Goal: Task Accomplishment & Management: Complete application form

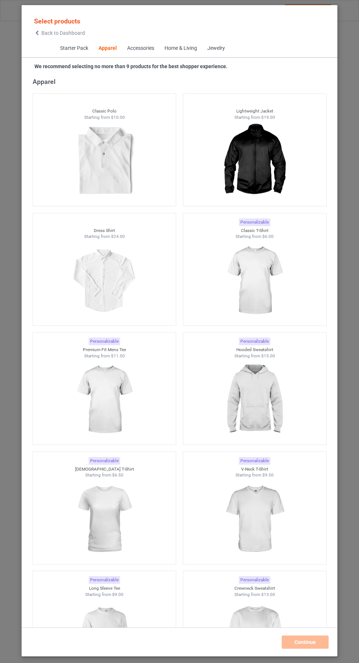
click at [268, 627] on img at bounding box center [255, 638] width 66 height 82
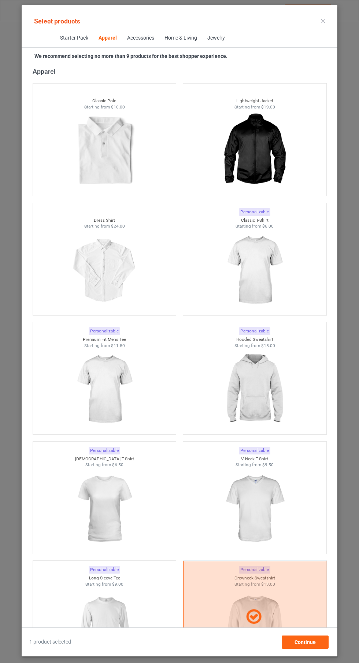
click at [266, 288] on img at bounding box center [255, 270] width 66 height 82
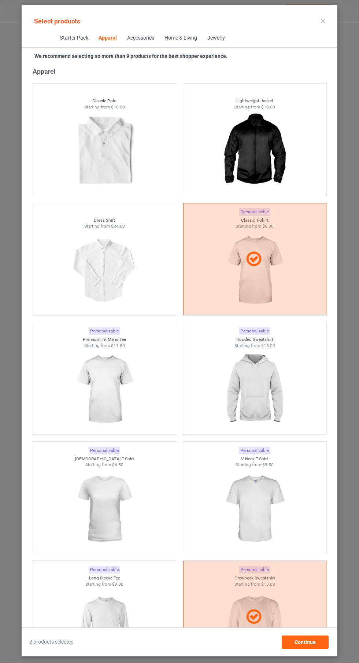
click at [269, 384] on img at bounding box center [255, 390] width 66 height 82
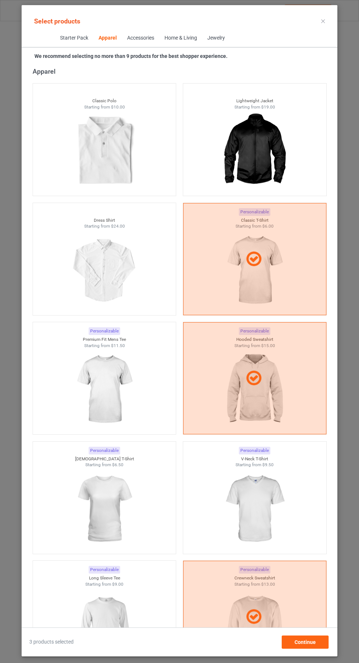
click at [257, 392] on div at bounding box center [254, 378] width 143 height 112
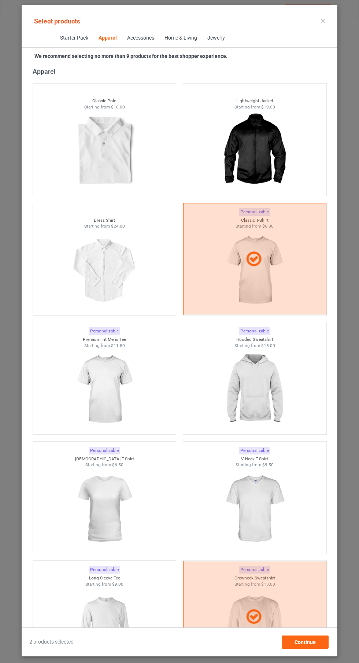
click at [110, 499] on img at bounding box center [104, 509] width 66 height 82
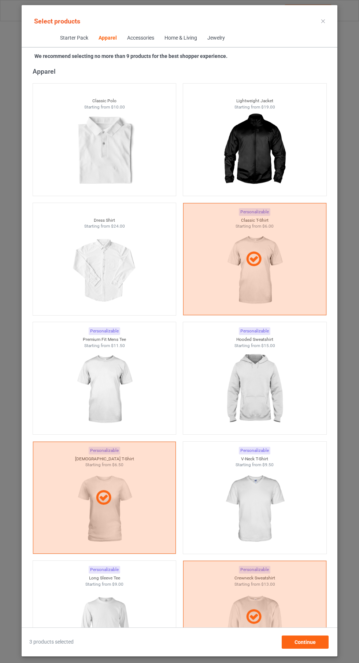
click at [265, 387] on img at bounding box center [255, 390] width 66 height 82
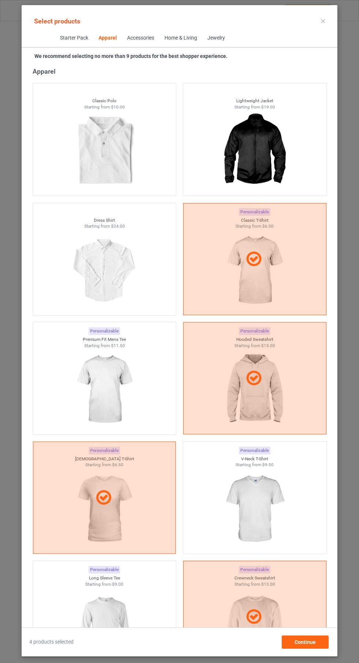
click at [323, 21] on icon at bounding box center [323, 21] width 4 height 4
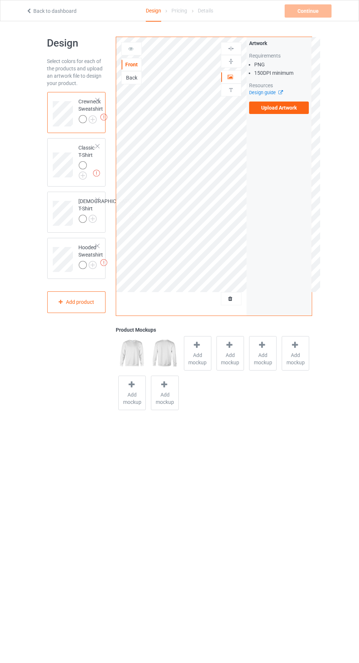
click at [0, 0] on img at bounding box center [0, 0] width 0 height 0
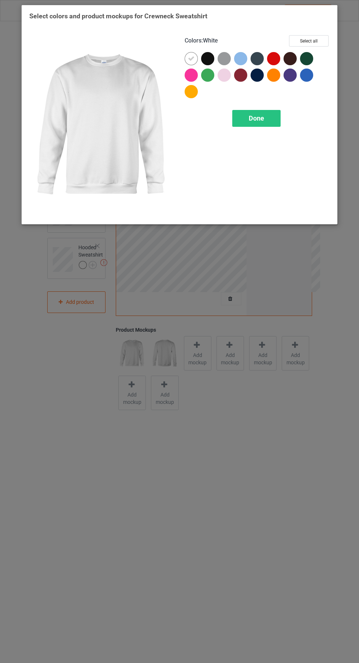
click at [209, 60] on div at bounding box center [207, 58] width 13 height 13
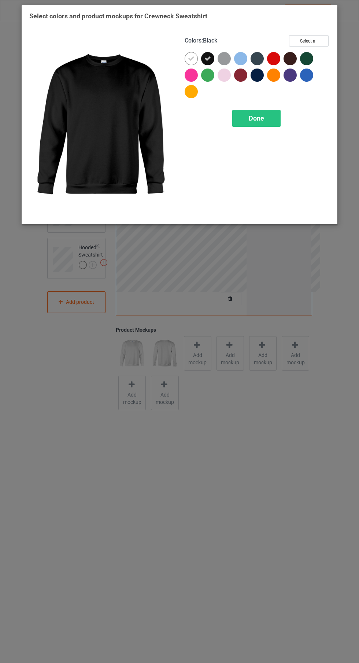
click at [191, 58] on icon at bounding box center [191, 58] width 7 height 7
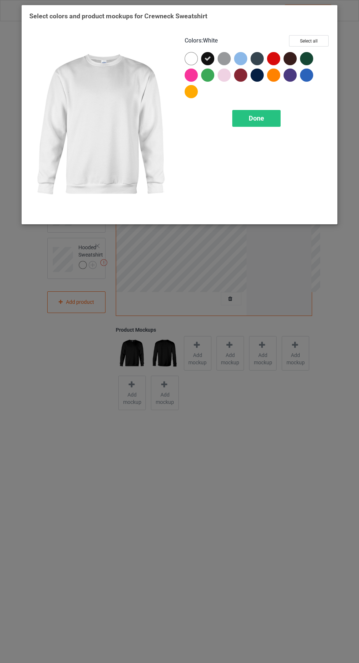
click at [268, 125] on div "Done" at bounding box center [256, 118] width 48 height 17
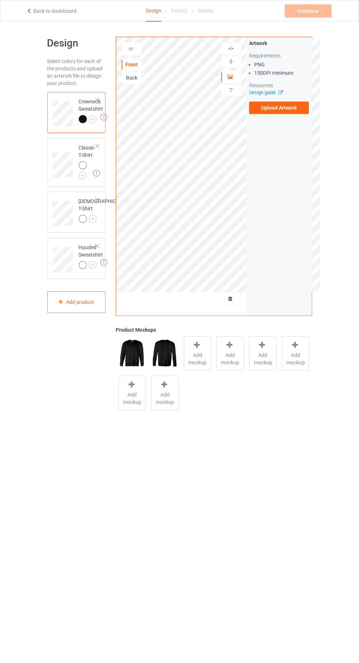
click at [0, 0] on img at bounding box center [0, 0] width 0 height 0
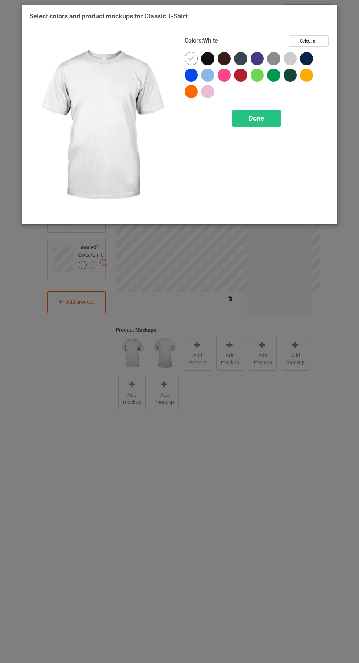
click at [219, 58] on div at bounding box center [224, 58] width 13 height 13
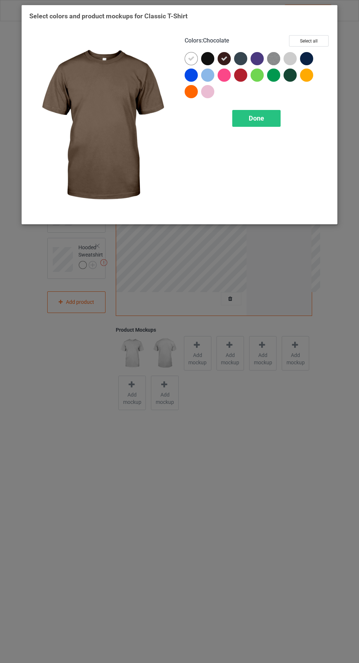
click at [207, 59] on div at bounding box center [207, 58] width 13 height 13
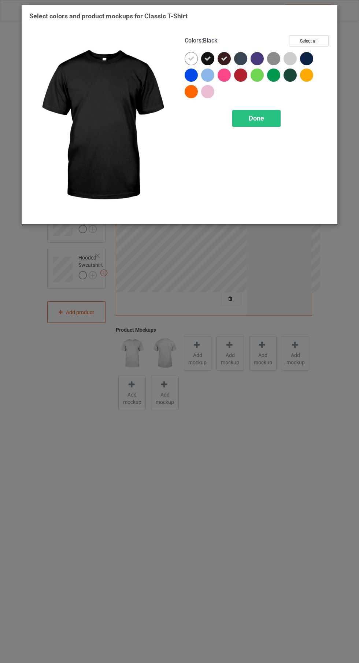
click at [221, 57] on div at bounding box center [224, 58] width 13 height 13
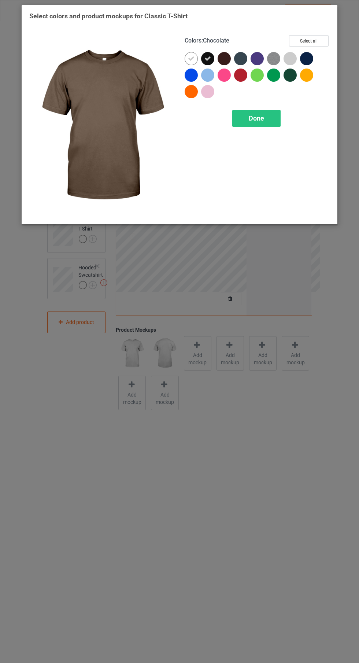
click at [192, 61] on icon at bounding box center [191, 58] width 7 height 7
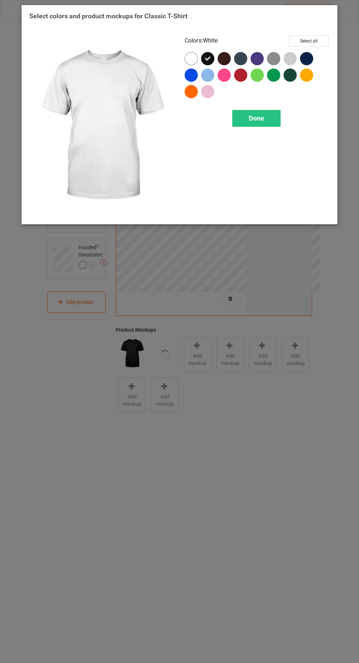
click at [262, 118] on span "Done" at bounding box center [256, 118] width 15 height 8
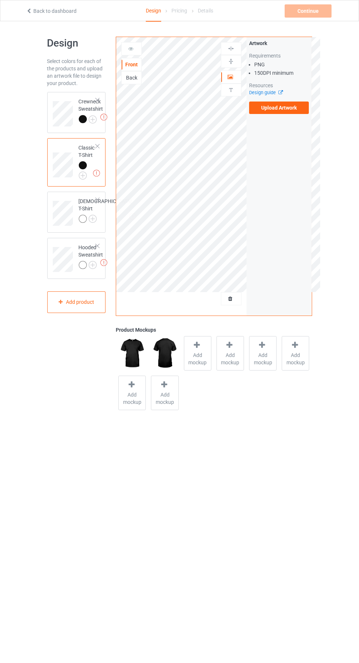
click at [0, 0] on img at bounding box center [0, 0] width 0 height 0
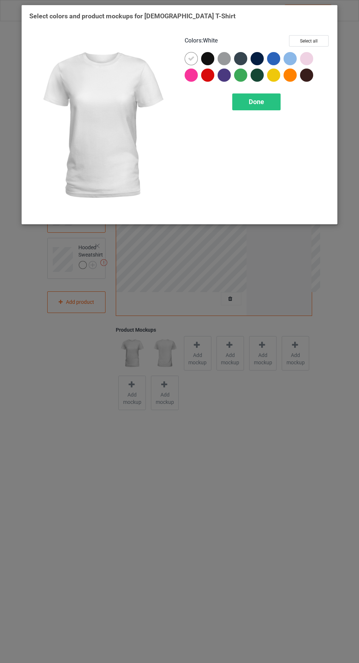
click at [212, 54] on div at bounding box center [207, 58] width 13 height 13
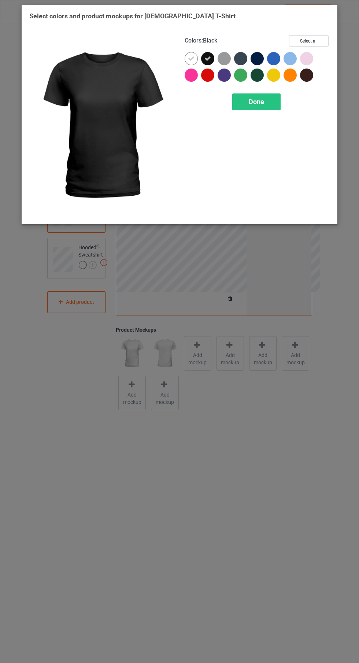
click at [192, 60] on icon at bounding box center [191, 58] width 7 height 7
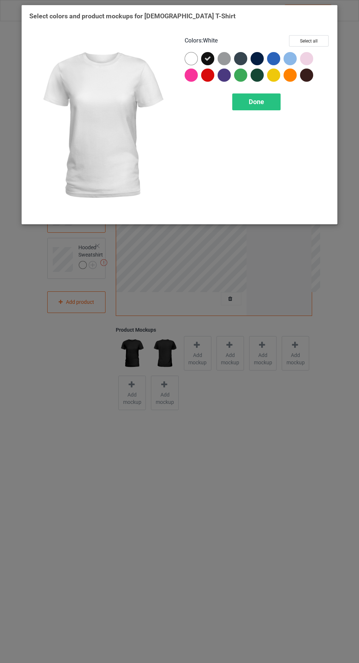
click at [258, 101] on span "Done" at bounding box center [256, 102] width 15 height 8
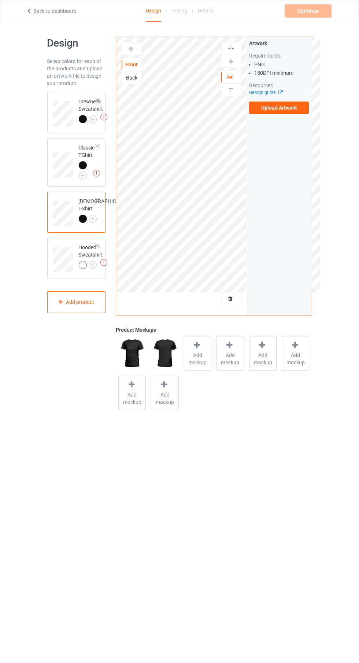
click at [0, 0] on img at bounding box center [0, 0] width 0 height 0
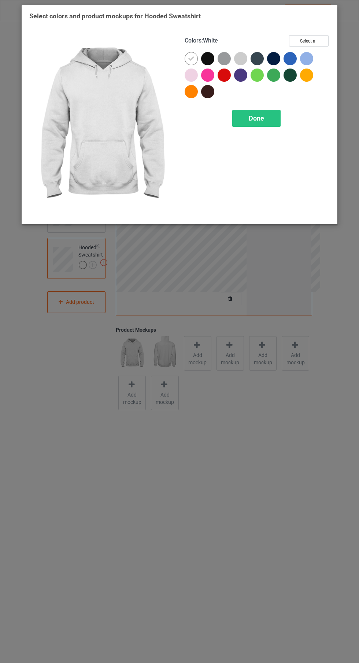
click at [208, 55] on div at bounding box center [207, 58] width 13 height 13
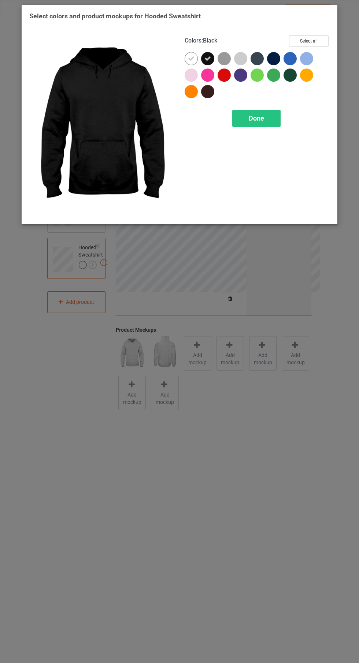
click at [190, 59] on icon at bounding box center [191, 58] width 7 height 7
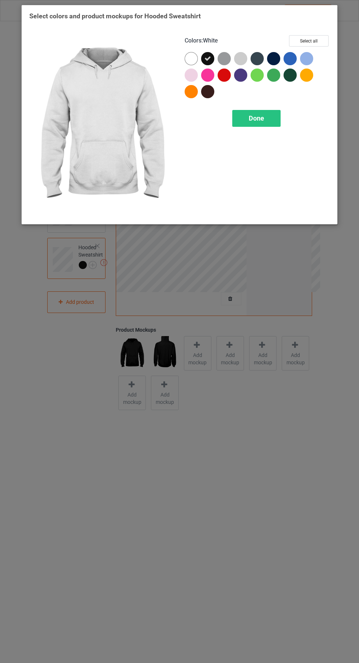
click at [269, 118] on div "Done" at bounding box center [256, 118] width 48 height 17
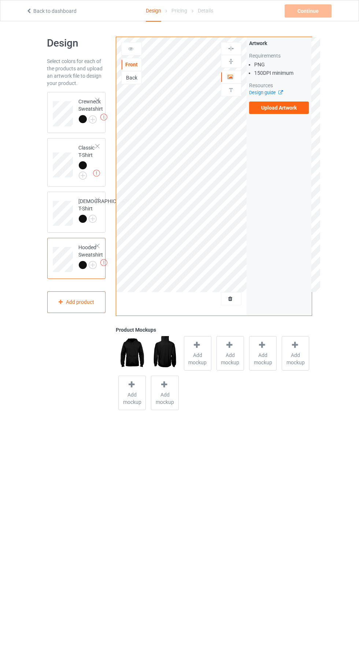
click at [287, 102] on label "Upload Artwork" at bounding box center [279, 108] width 60 height 12
click at [0, 0] on input "Upload Artwork" at bounding box center [0, 0] width 0 height 0
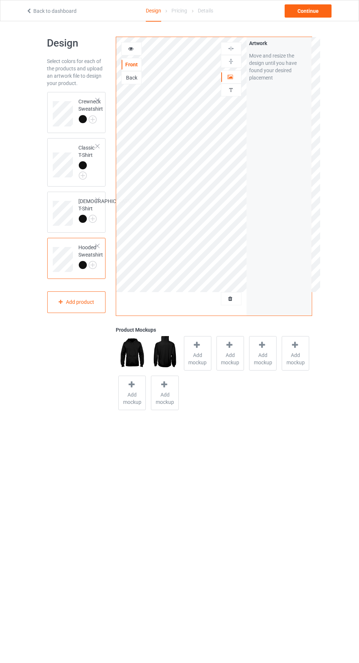
click at [239, 93] on div "Personalized text" at bounding box center [231, 90] width 21 height 13
click at [237, 76] on div at bounding box center [231, 76] width 20 height 7
click at [237, 90] on div at bounding box center [231, 89] width 20 height 7
click at [241, 80] on div "Artwork" at bounding box center [231, 76] width 21 height 13
click at [231, 78] on icon at bounding box center [231, 75] width 6 height 5
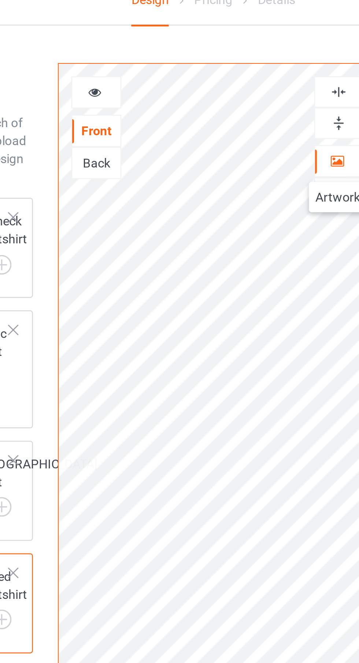
click at [134, 50] on div at bounding box center [132, 48] width 20 height 7
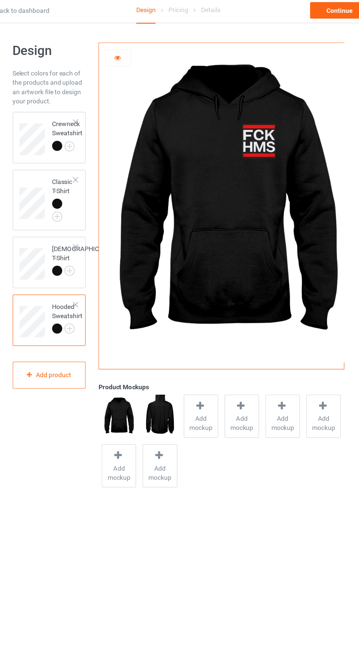
click at [131, 49] on icon at bounding box center [131, 47] width 6 height 5
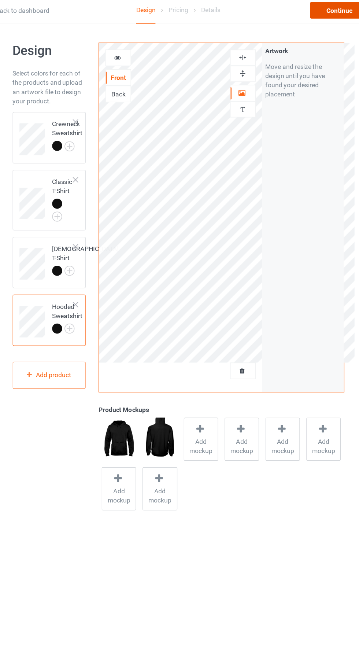
click at [302, 17] on div "Continue" at bounding box center [308, 10] width 47 height 13
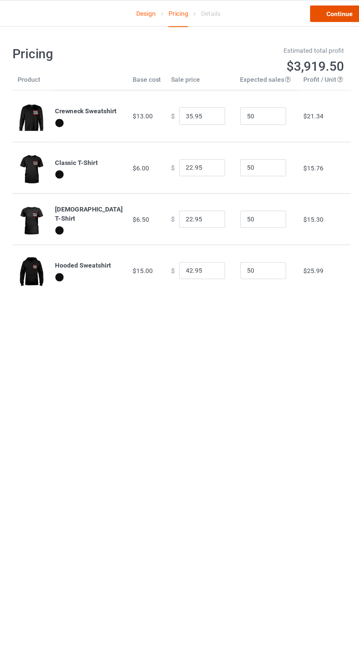
click at [303, 14] on link "Continue" at bounding box center [308, 10] width 47 height 13
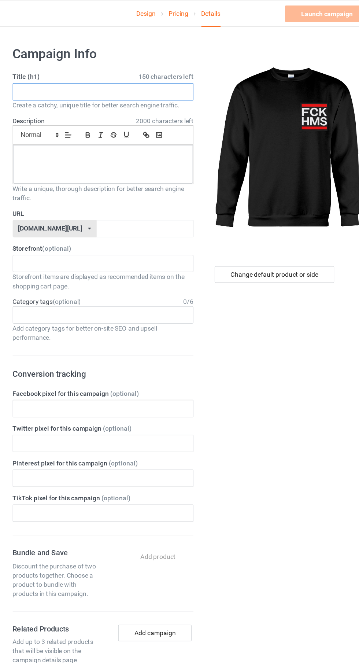
click at [176, 74] on input "text" at bounding box center [119, 73] width 144 height 14
click at [176, 73] on input "text" at bounding box center [119, 73] width 144 height 14
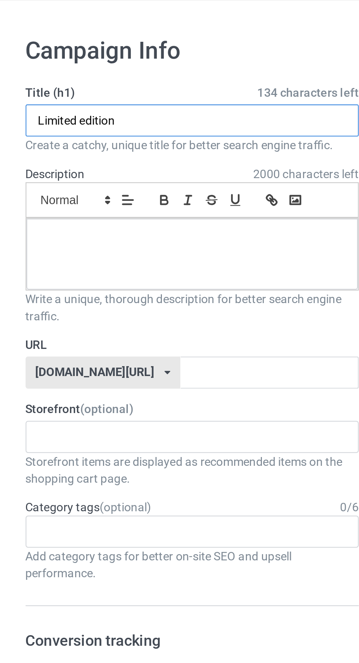
type input "Limited edition"
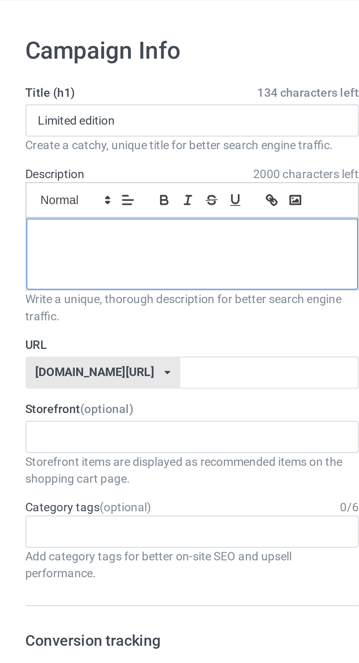
click at [128, 126] on p at bounding box center [120, 124] width 132 height 7
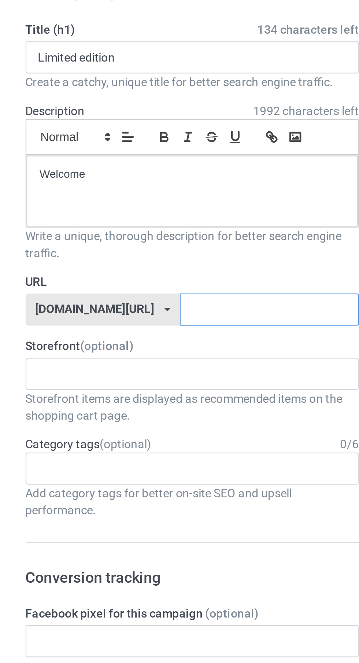
click at [144, 181] on input "text" at bounding box center [152, 183] width 77 height 14
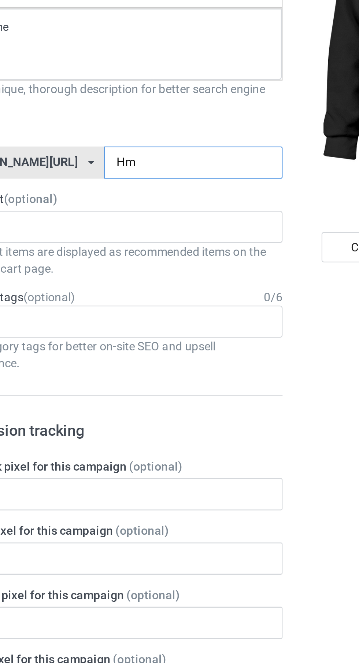
type input "[MEDICAL_DATA]"
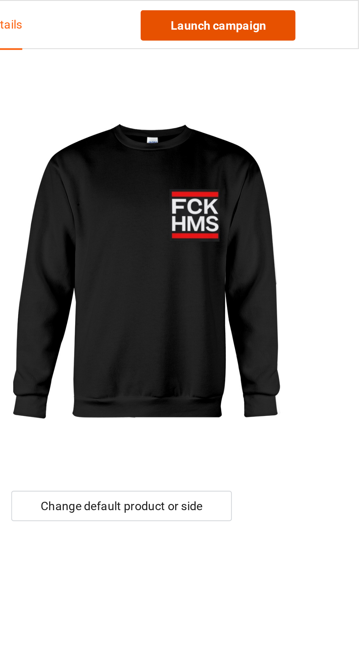
click at [312, 13] on link "Launch campaign" at bounding box center [298, 10] width 67 height 13
